Goal: Information Seeking & Learning: Compare options

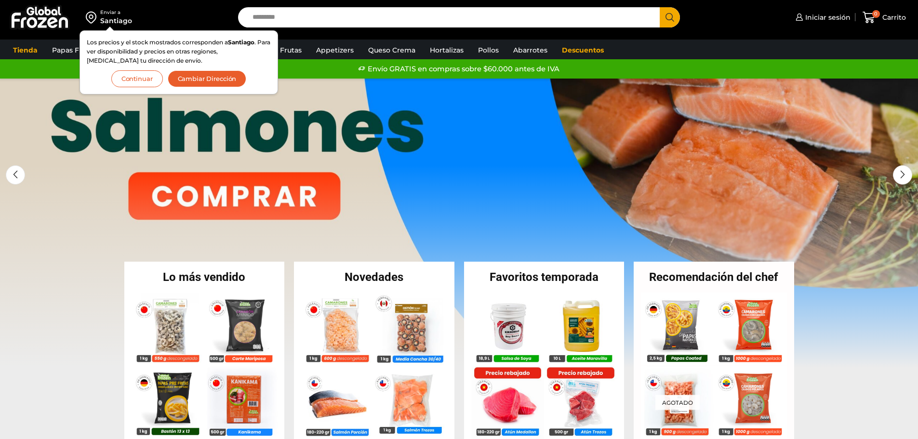
click at [143, 85] on button "Continuar" at bounding box center [137, 78] width 52 height 17
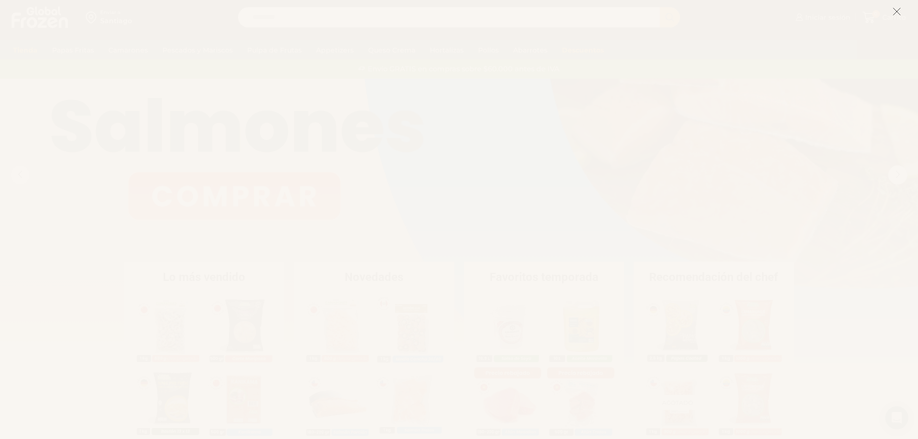
click at [896, 9] on icon at bounding box center [896, 11] width 9 height 9
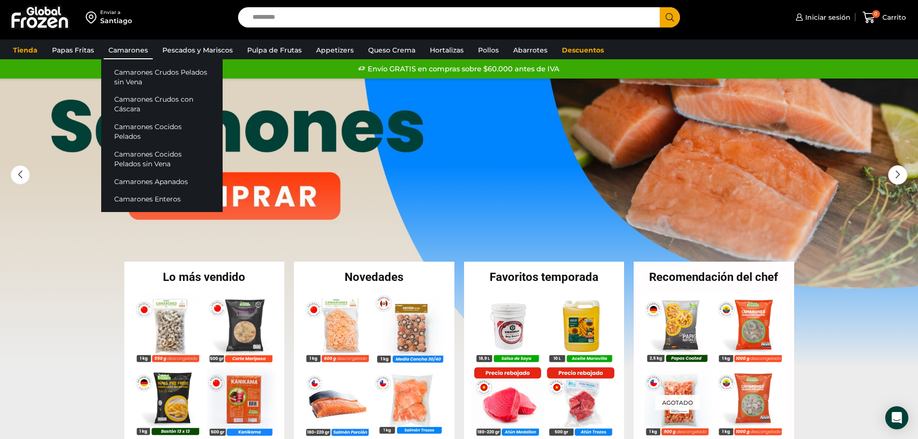
click at [144, 49] on link "Camarones" at bounding box center [128, 50] width 49 height 18
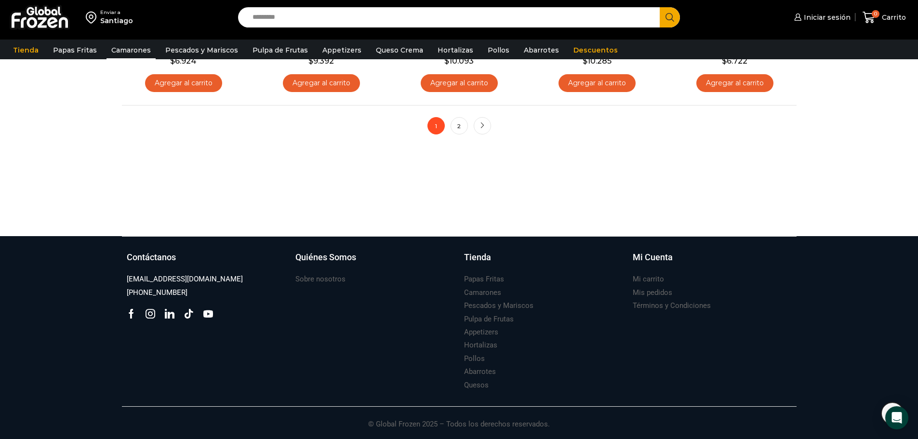
scroll to position [880, 0]
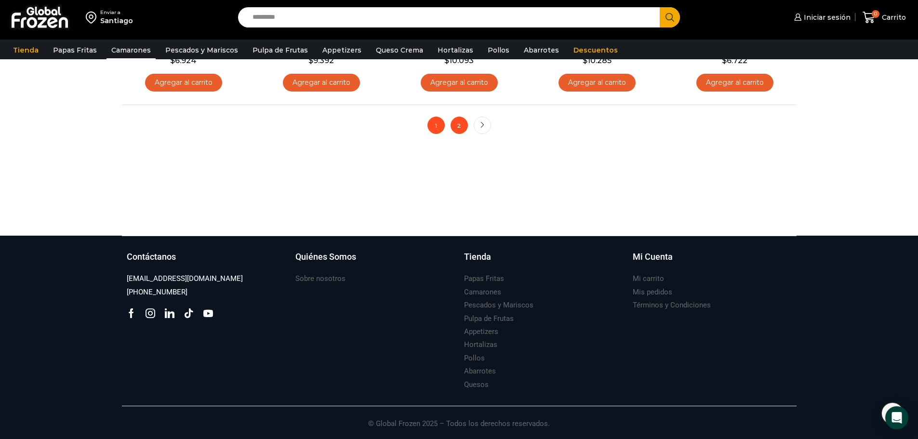
click at [464, 127] on link "2" at bounding box center [459, 125] width 17 height 17
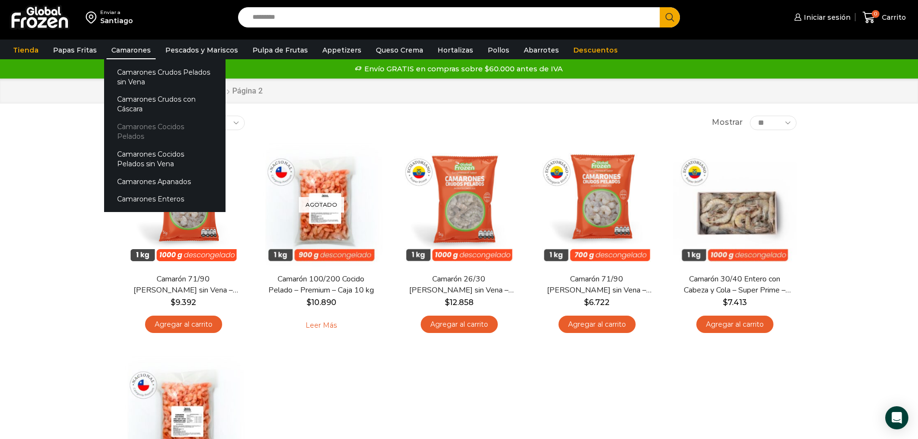
click at [136, 128] on link "Camarones Cocidos Pelados" at bounding box center [164, 131] width 121 height 27
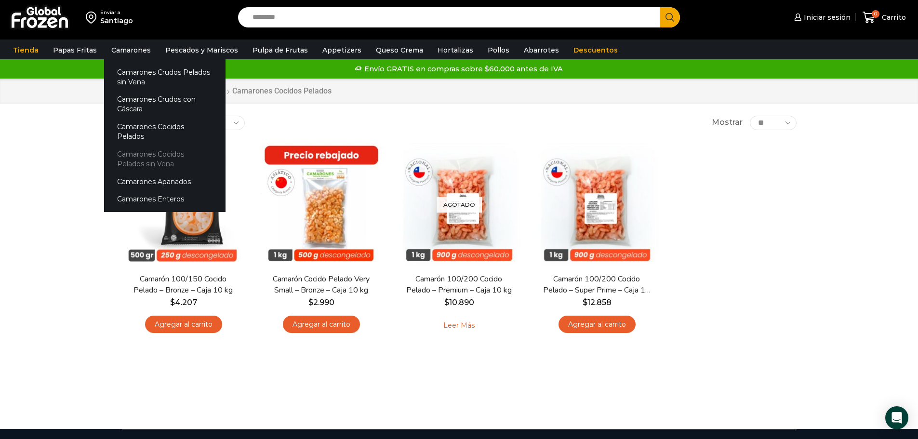
click at [133, 145] on link "Camarones Cocidos Pelados sin Vena" at bounding box center [164, 158] width 121 height 27
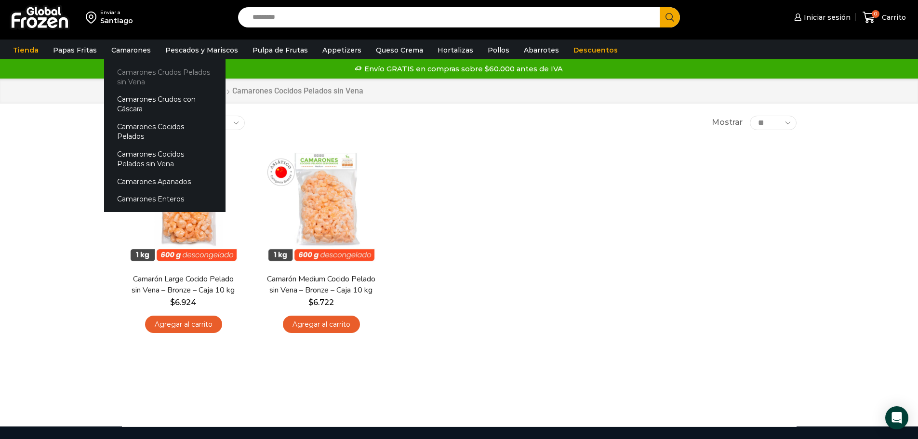
click at [132, 77] on link "Camarones Crudos Pelados sin Vena" at bounding box center [164, 76] width 121 height 27
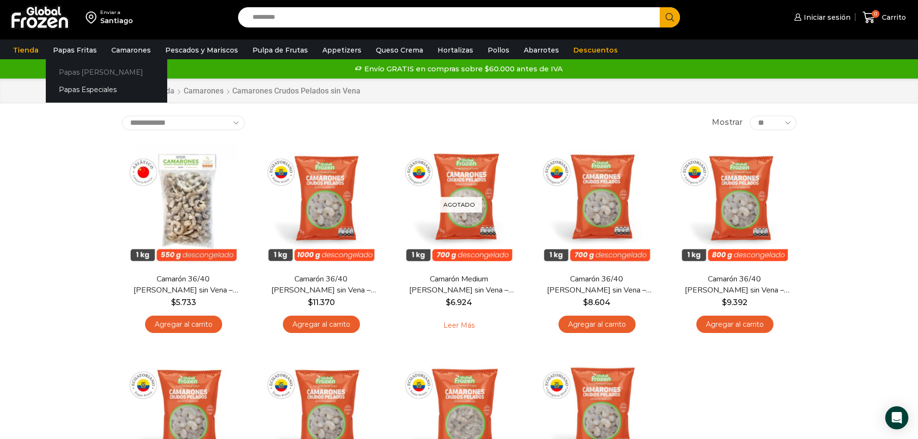
click at [82, 76] on link "Papas [PERSON_NAME]" at bounding box center [106, 72] width 121 height 18
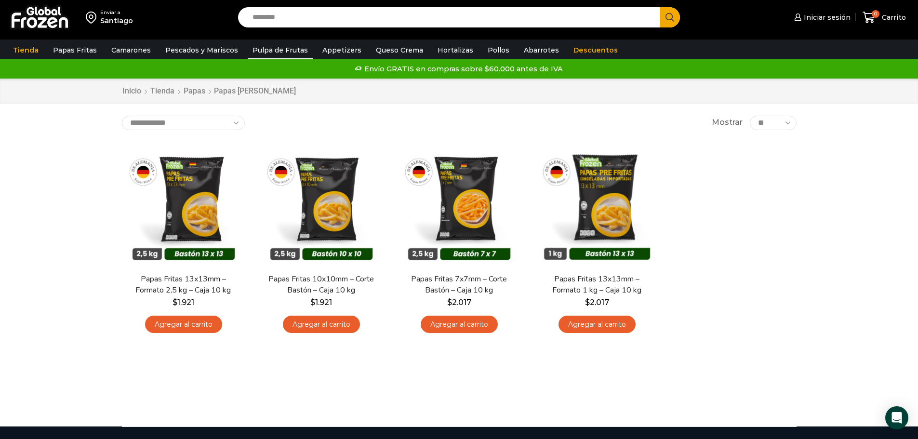
click at [269, 51] on link "Pulpa de Frutas" at bounding box center [280, 50] width 65 height 18
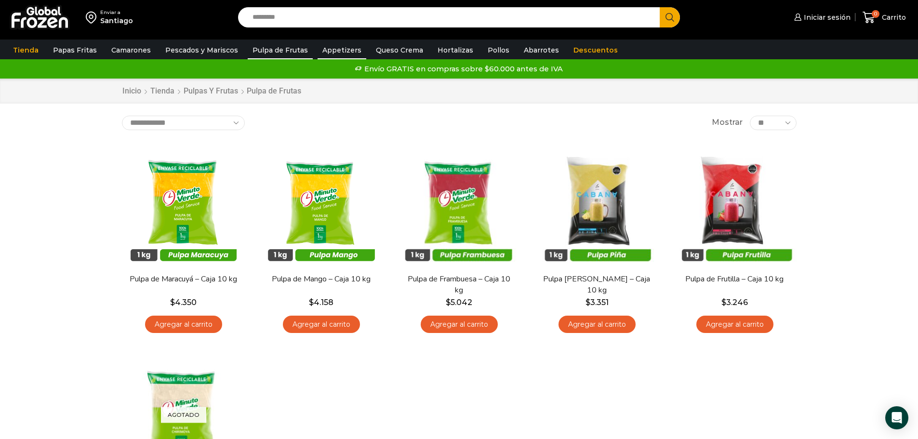
click at [331, 48] on link "Appetizers" at bounding box center [342, 50] width 49 height 18
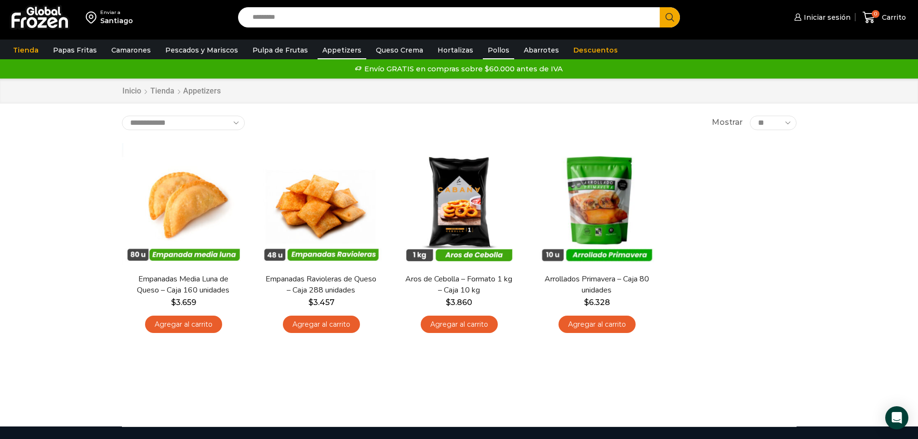
click at [489, 47] on link "Pollos" at bounding box center [498, 50] width 31 height 18
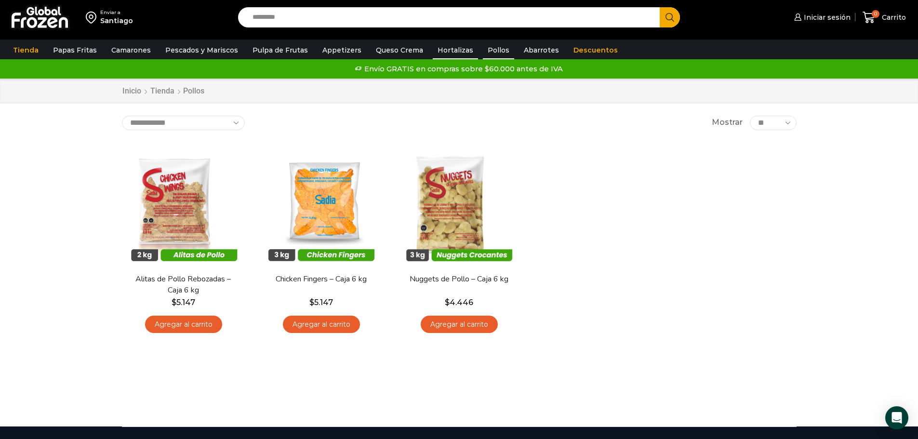
click at [440, 49] on link "Hortalizas" at bounding box center [455, 50] width 45 height 18
